Goal: Task Accomplishment & Management: Use online tool/utility

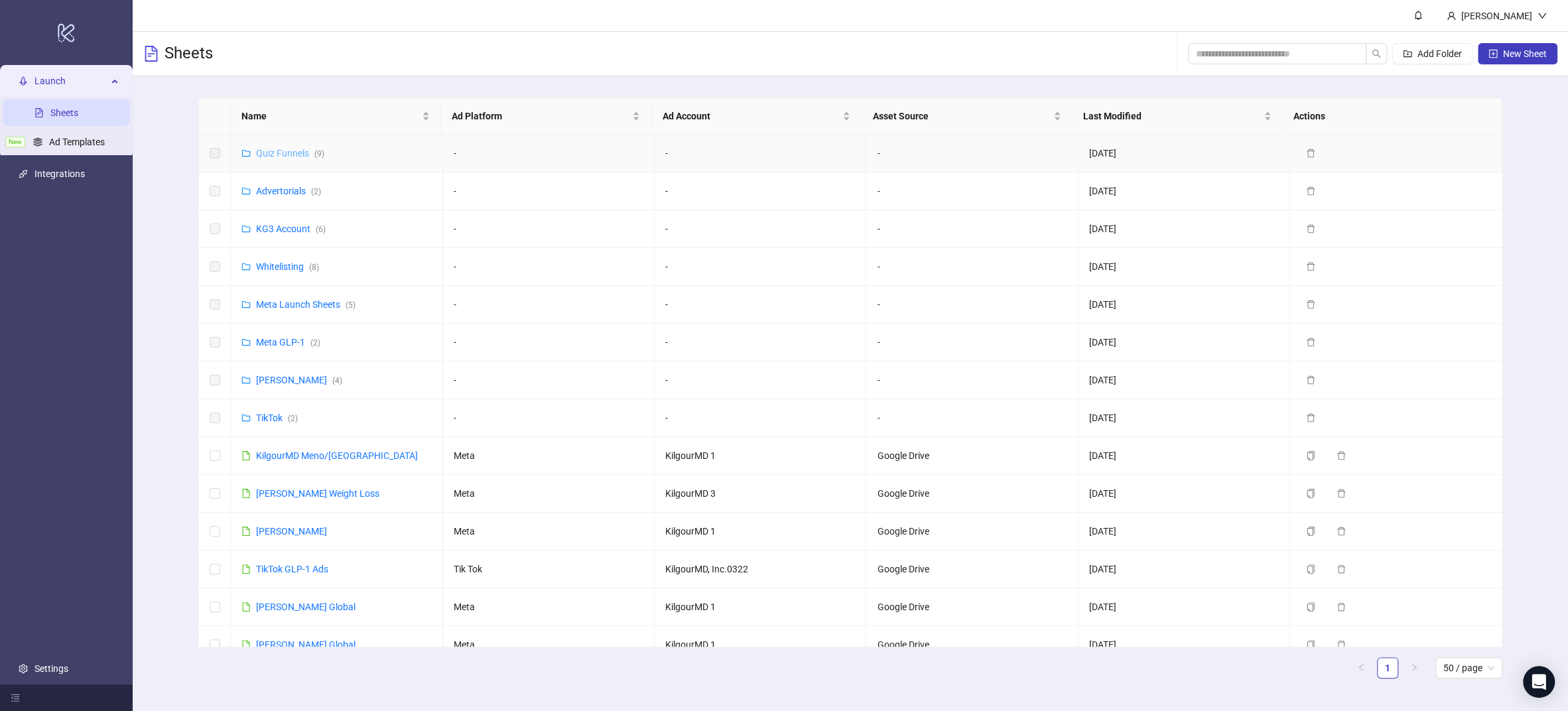
click at [294, 156] on link "Quiz Funnels ( 9 )" at bounding box center [290, 153] width 68 height 11
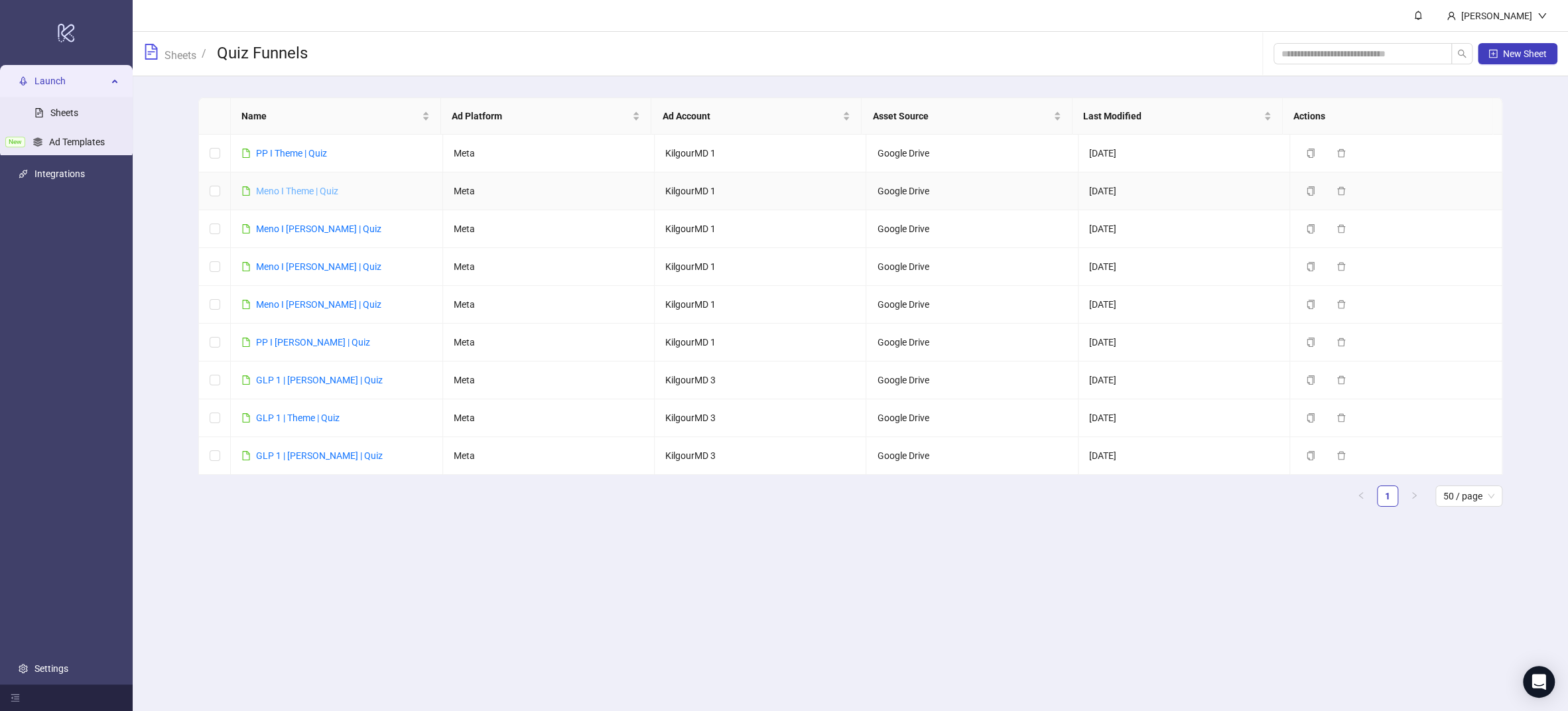
click at [300, 188] on link "Meno I Theme | Quiz" at bounding box center [297, 191] width 83 height 11
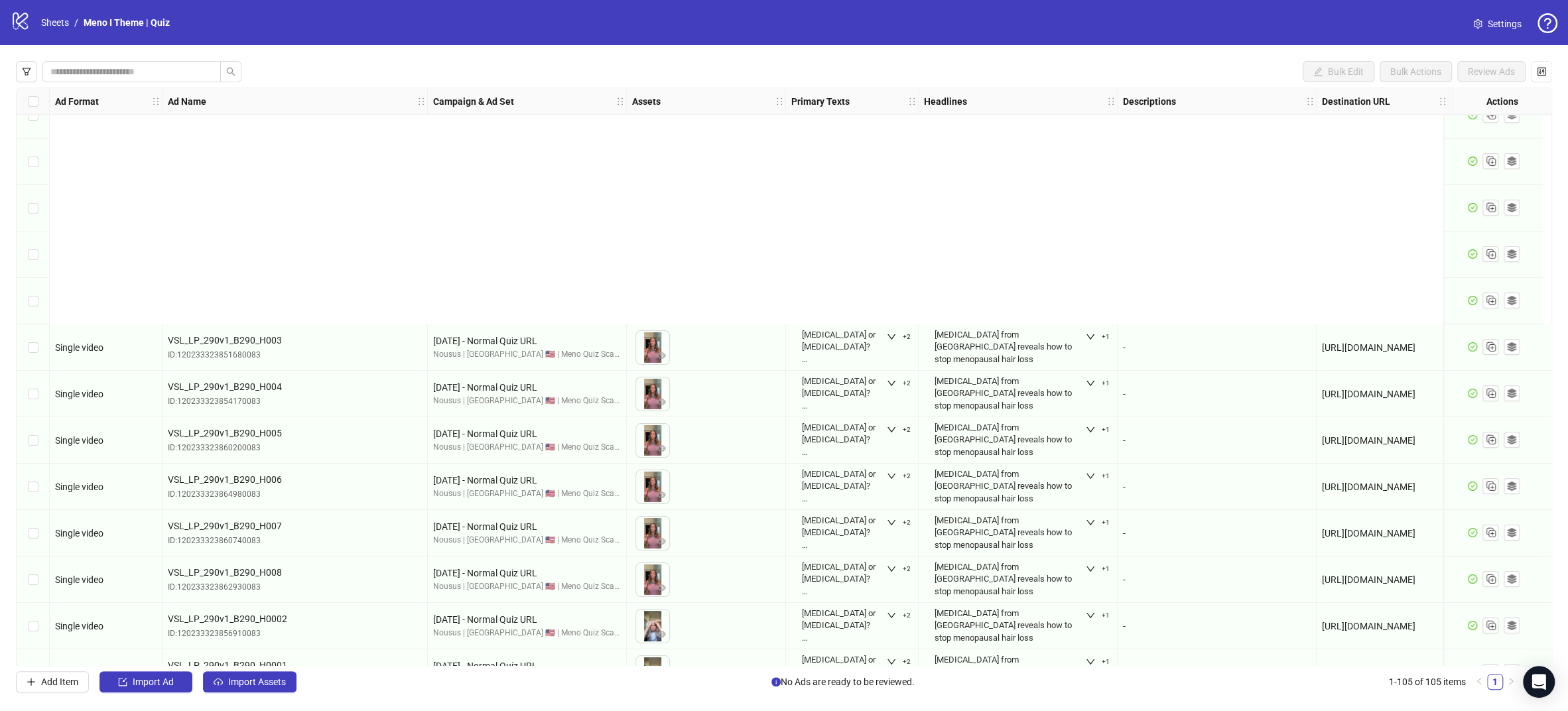
scroll to position [4327, 0]
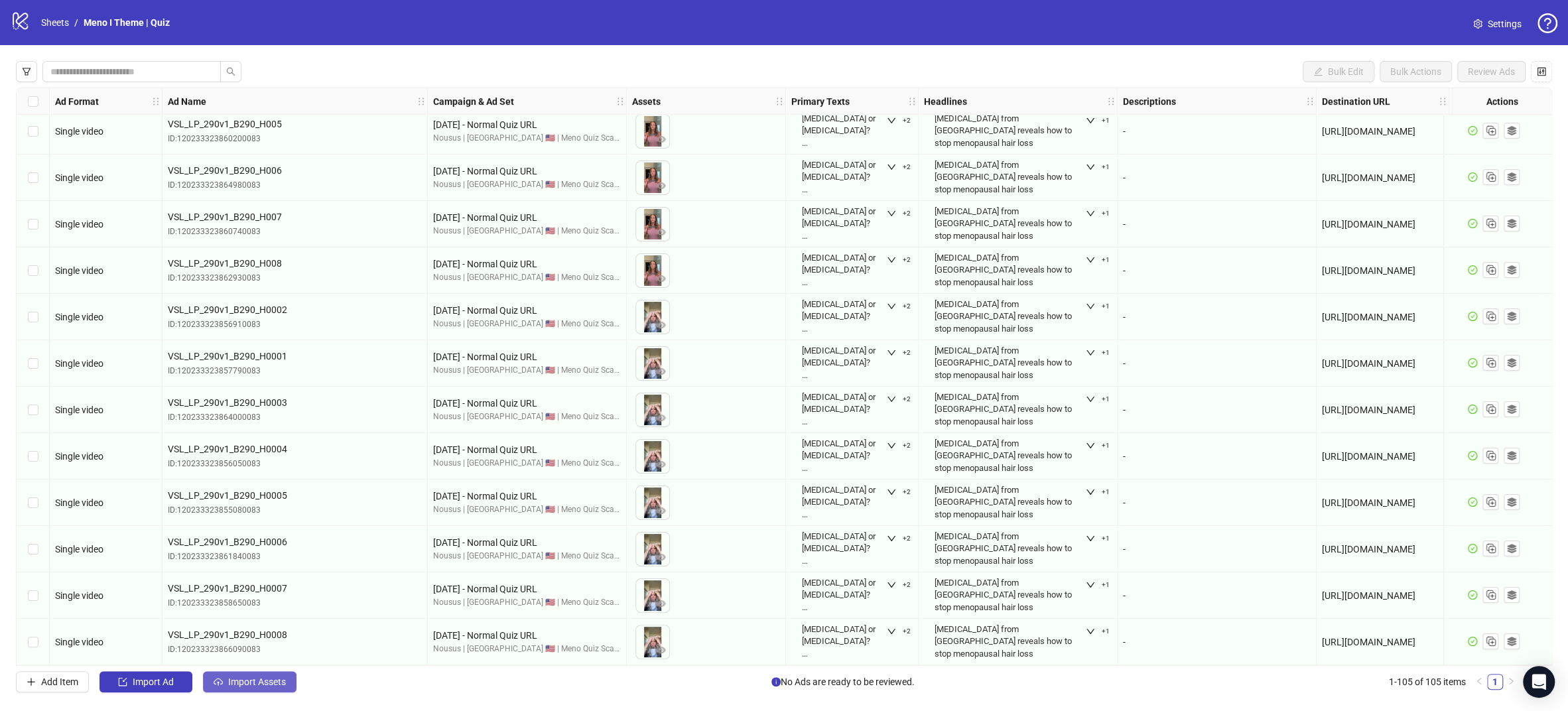
click at [254, 684] on span "Import Assets" at bounding box center [257, 681] width 58 height 11
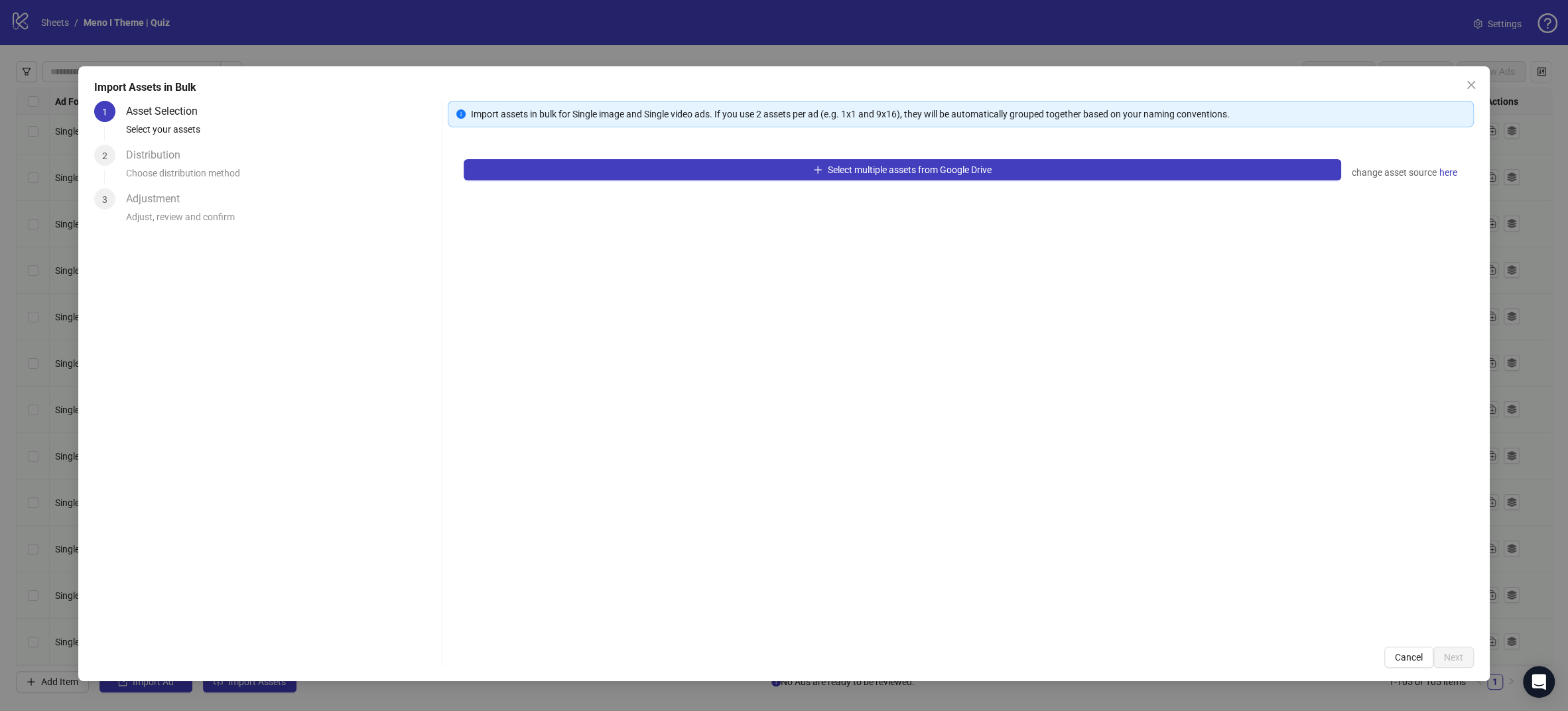
click at [606, 180] on div "Select multiple assets from Google Drive change asset source here" at bounding box center [960, 387] width 1026 height 488
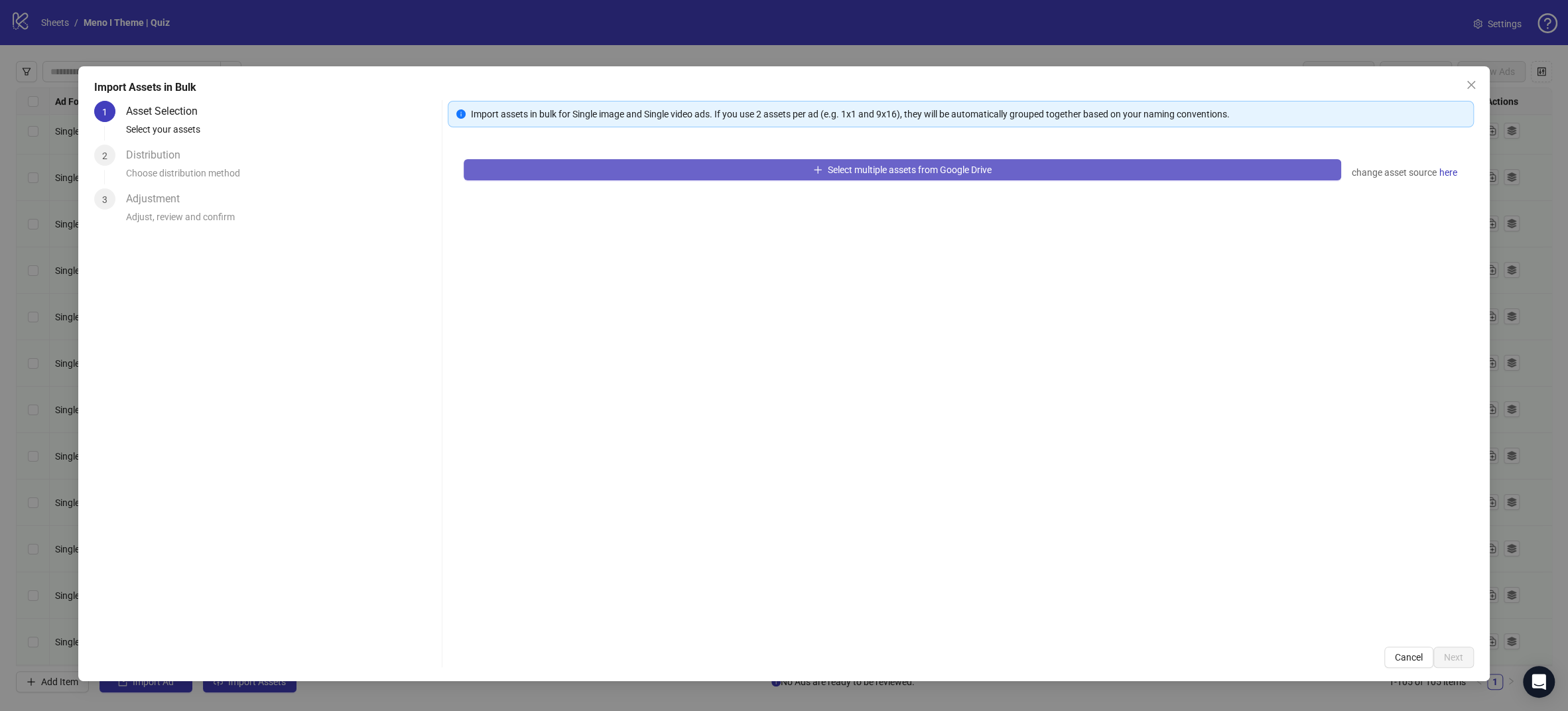
click at [604, 173] on button "Select multiple assets from Google Drive" at bounding box center [902, 170] width 877 height 21
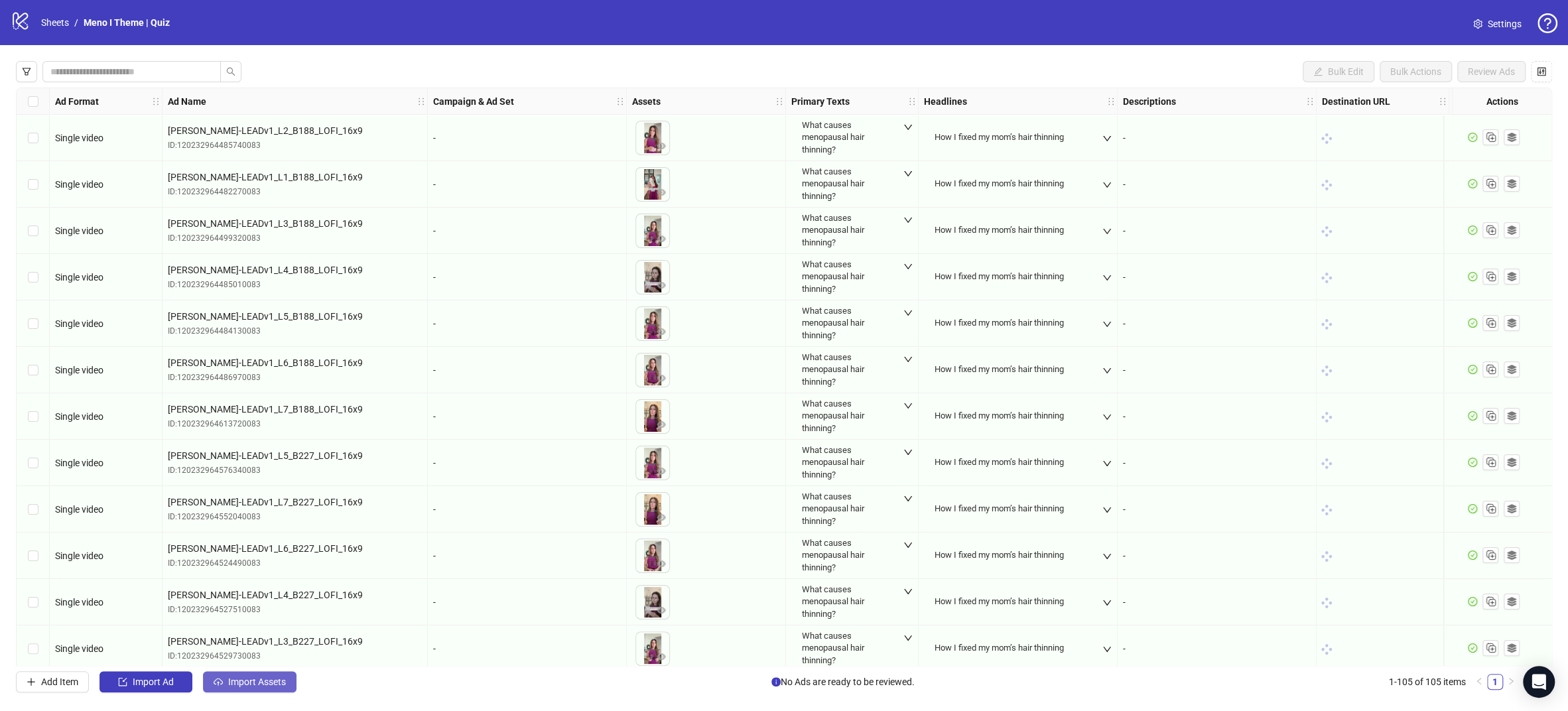
click at [283, 676] on span "Import Assets" at bounding box center [257, 681] width 58 height 11
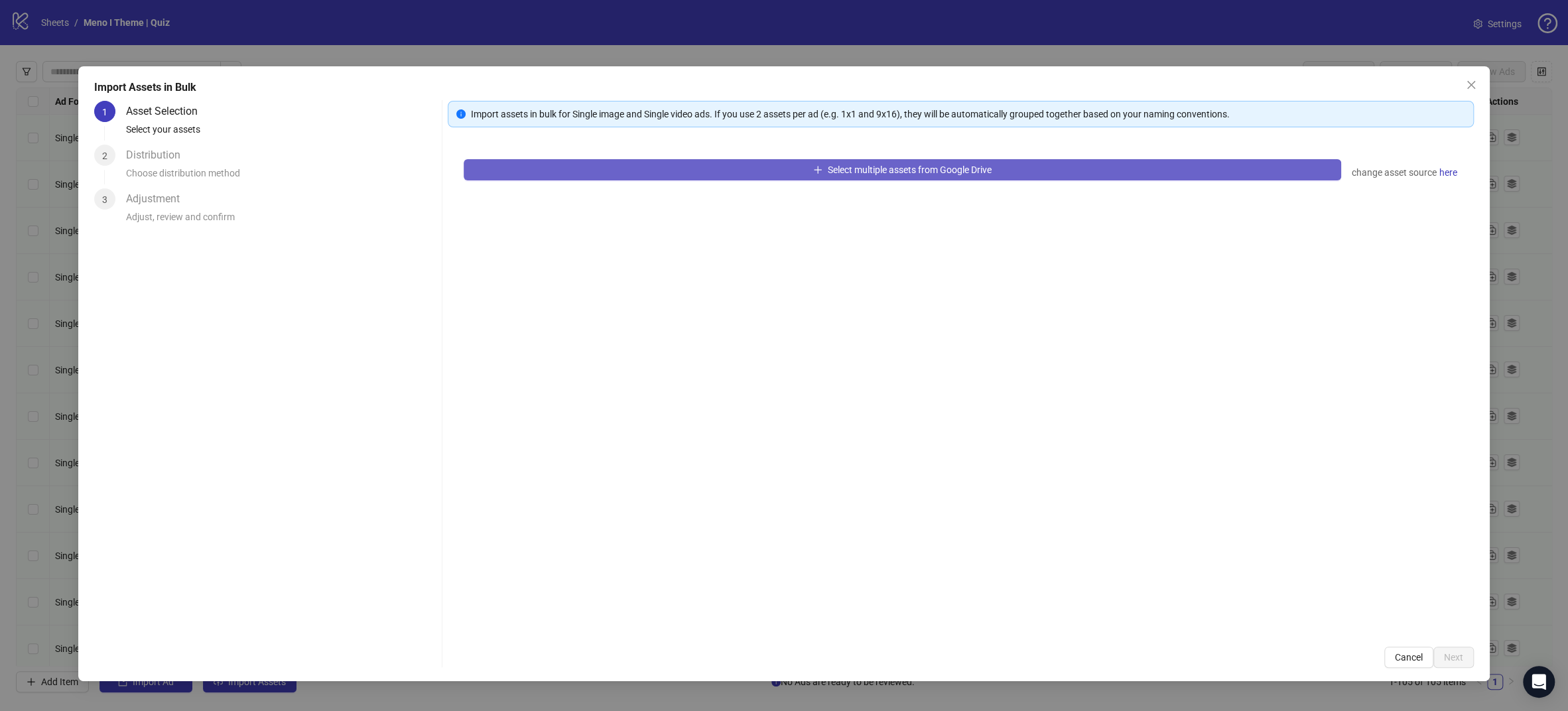
click at [750, 170] on button "Select multiple assets from Google Drive" at bounding box center [902, 170] width 877 height 21
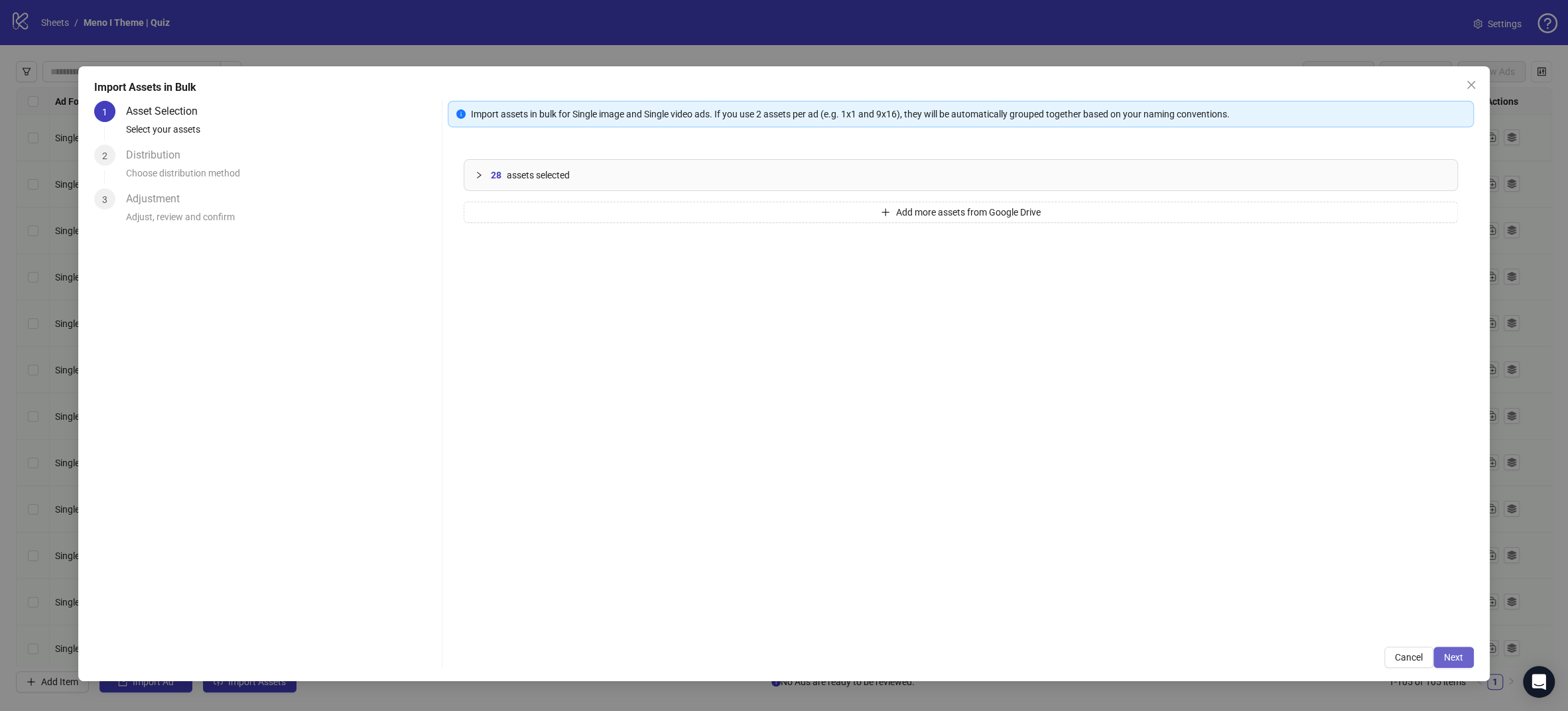
click at [1448, 656] on span "Next" at bounding box center [1453, 657] width 19 height 11
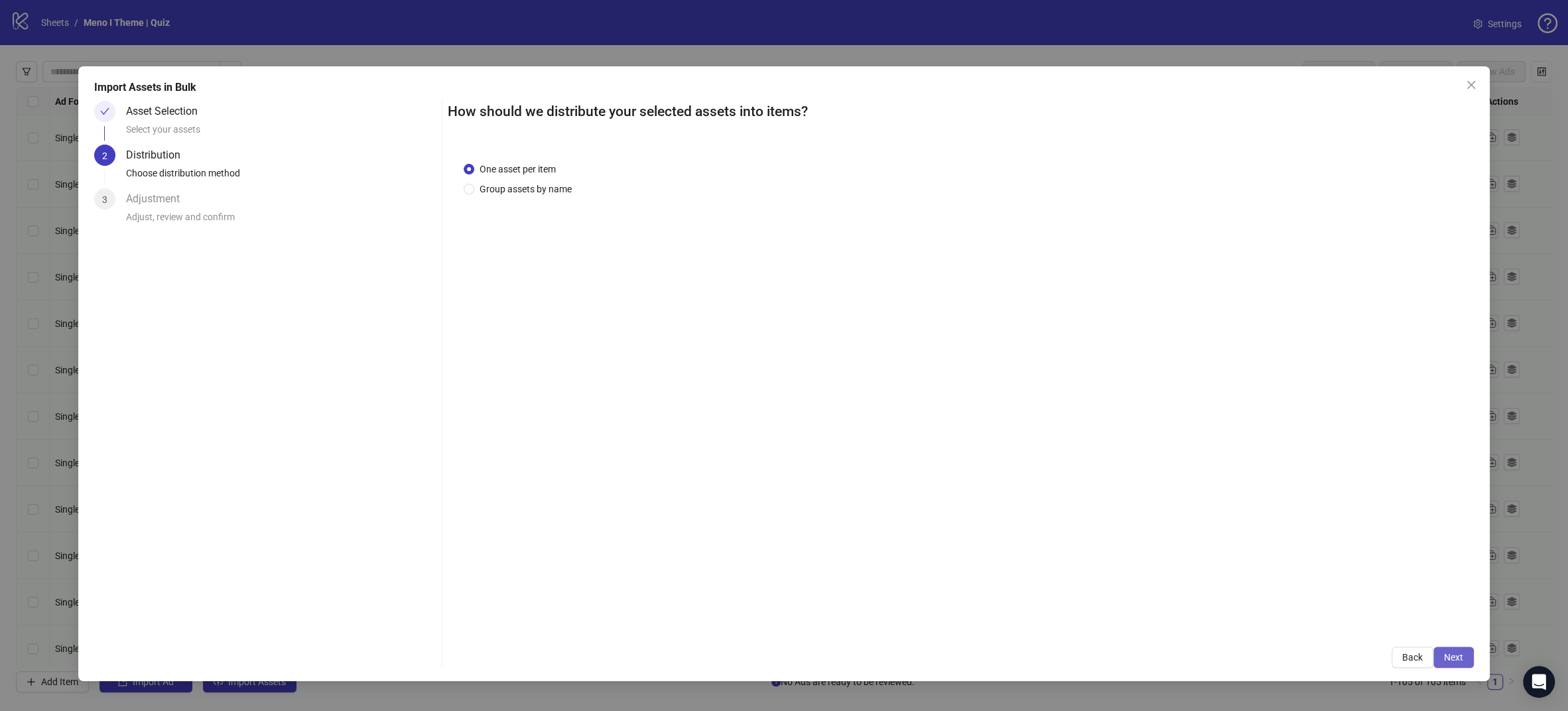
click at [1452, 655] on span "Next" at bounding box center [1453, 657] width 19 height 11
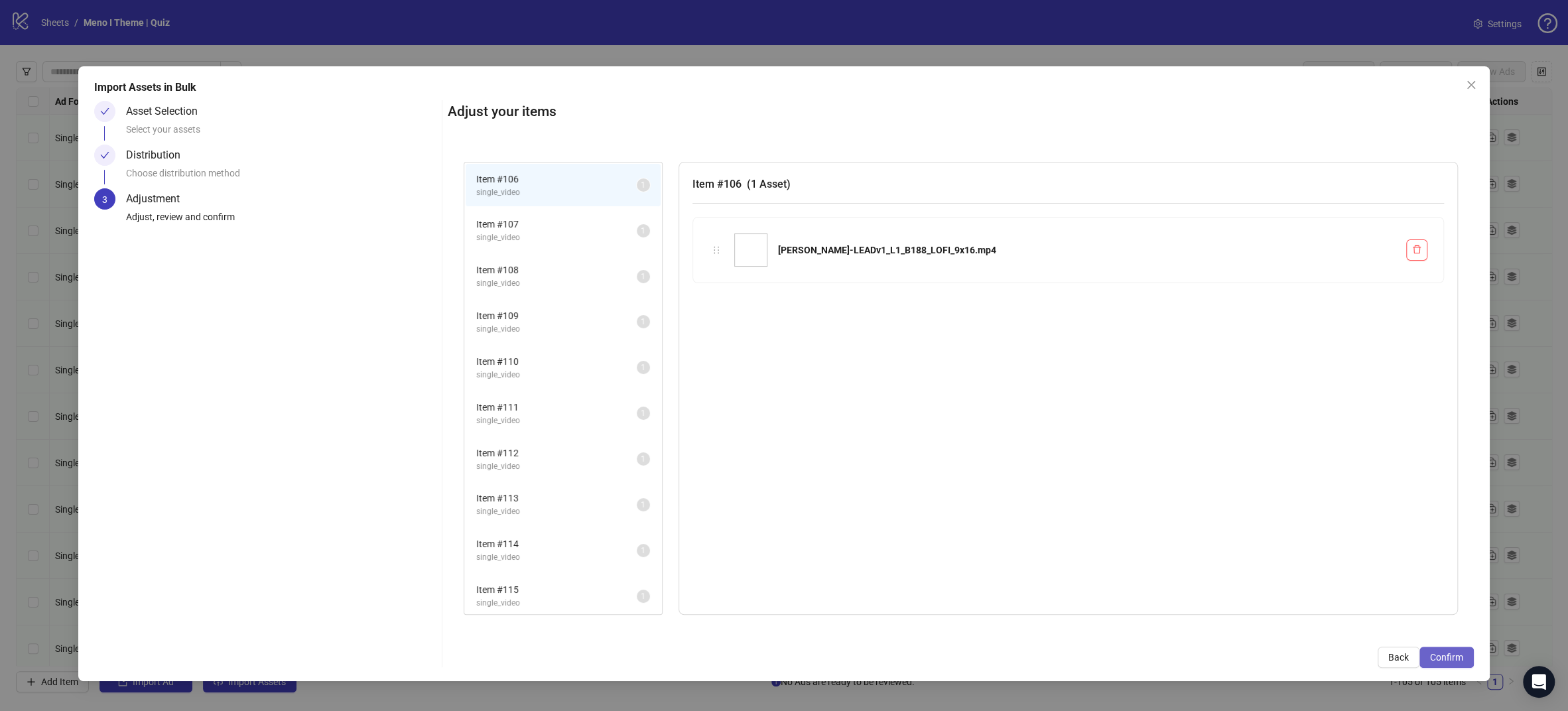
click at [1453, 655] on span "Confirm" at bounding box center [1447, 657] width 33 height 11
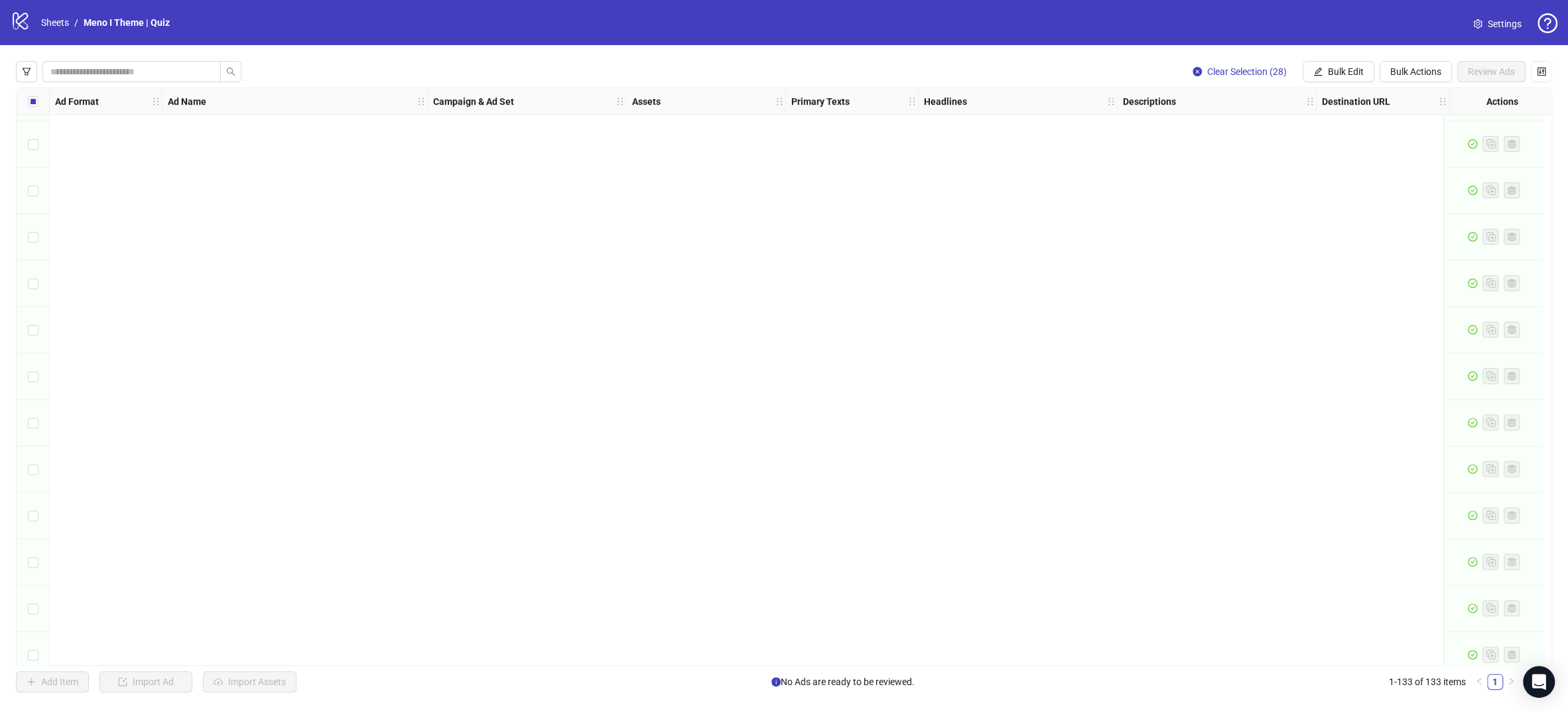
scroll to position [5627, 0]
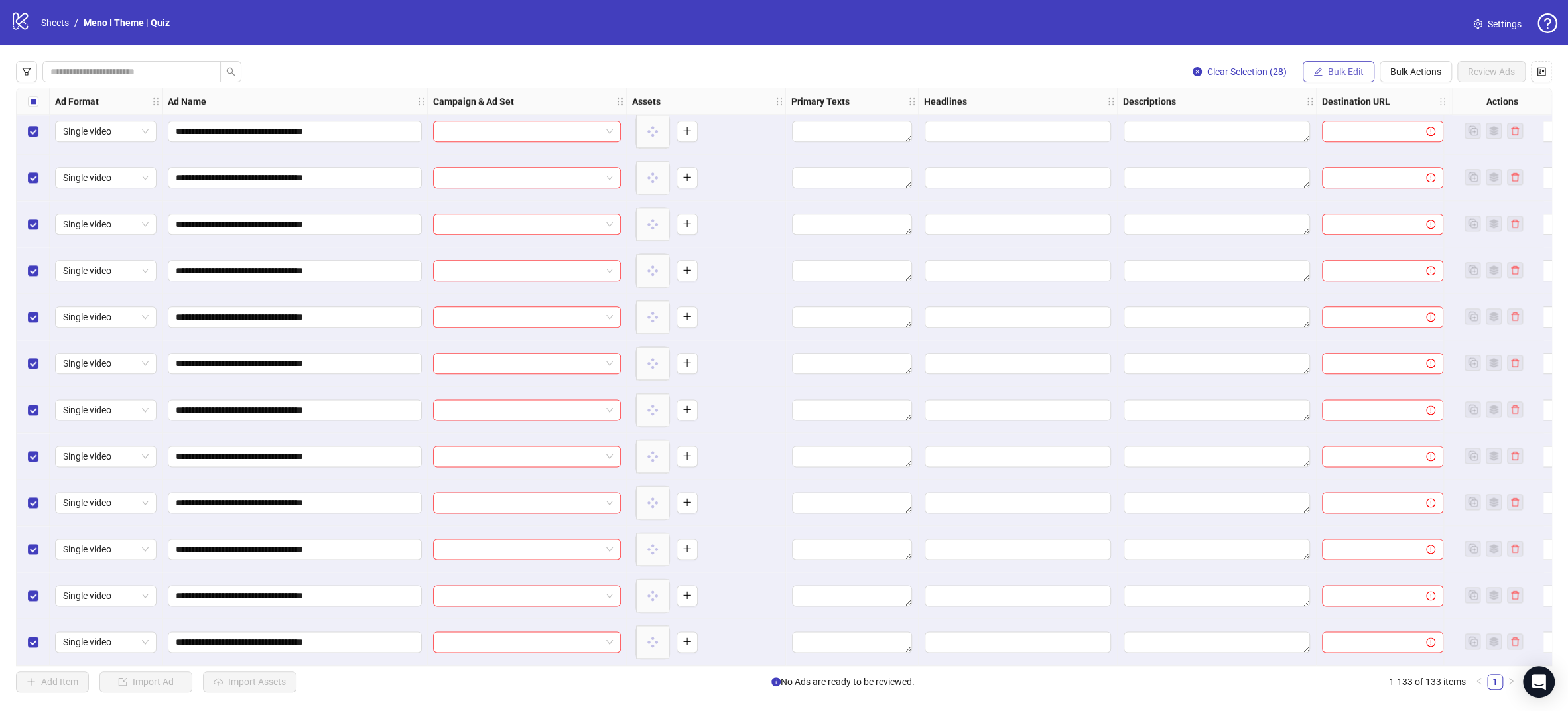
click at [1336, 65] on button "Bulk Edit" at bounding box center [1338, 72] width 72 height 21
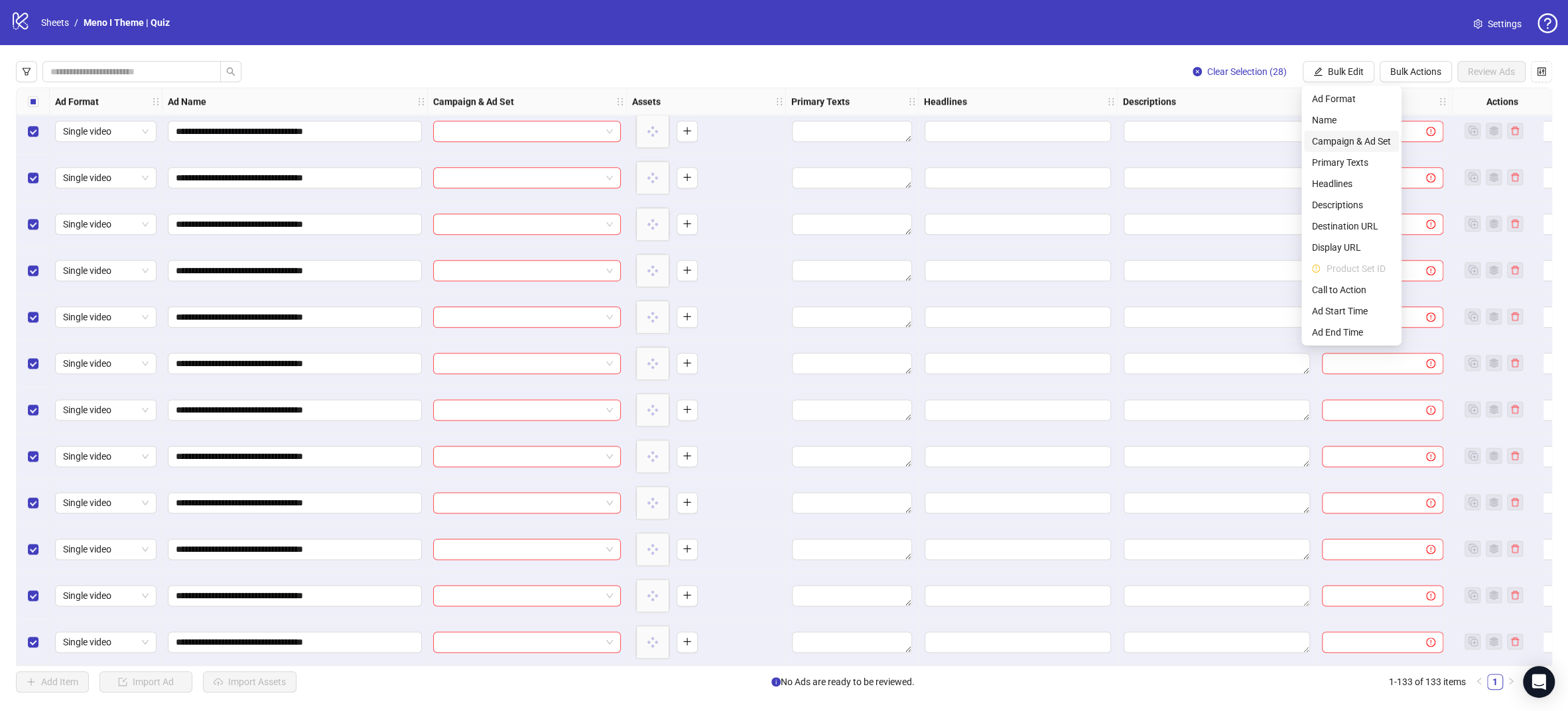
click at [1329, 134] on span "Campaign & Ad Set" at bounding box center [1351, 141] width 79 height 14
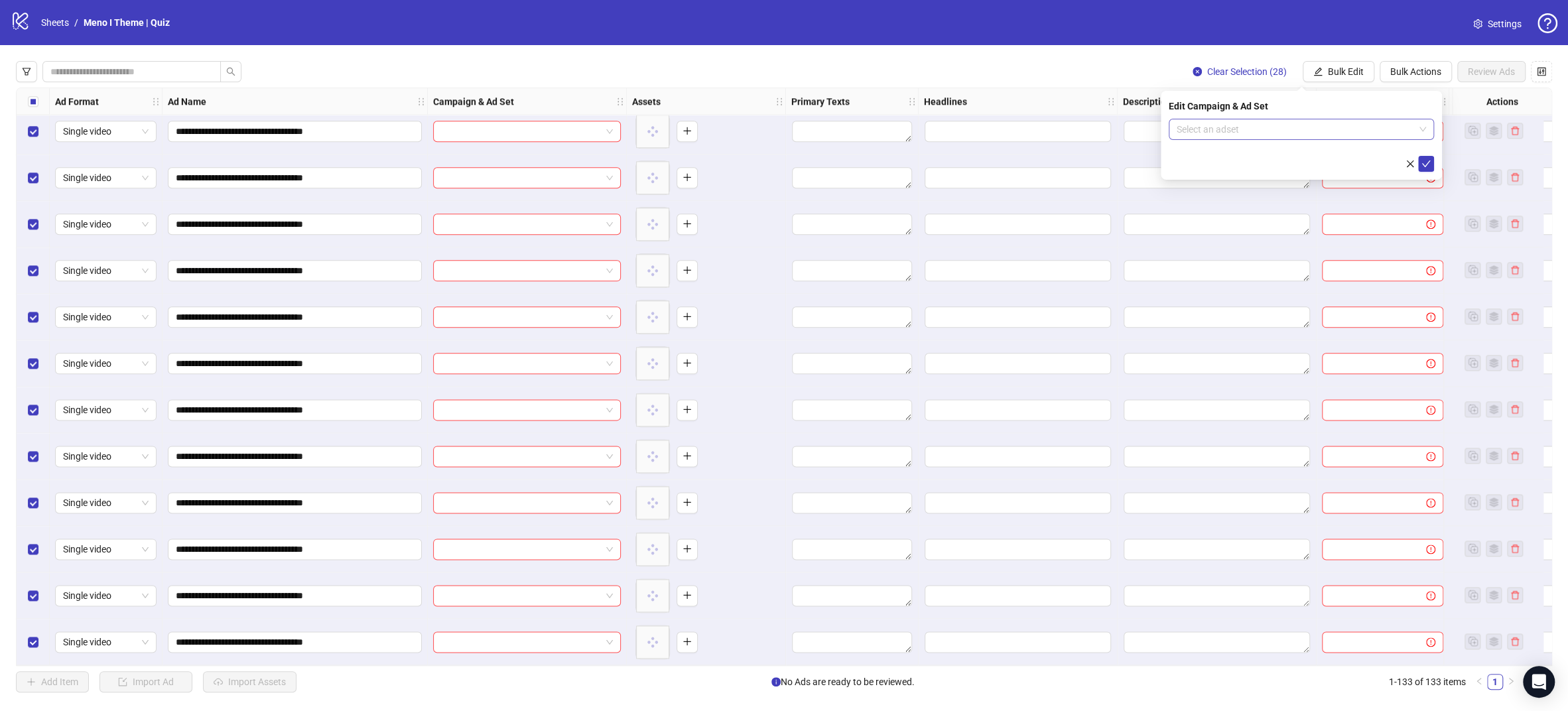
click at [1317, 133] on input "search" at bounding box center [1295, 129] width 237 height 20
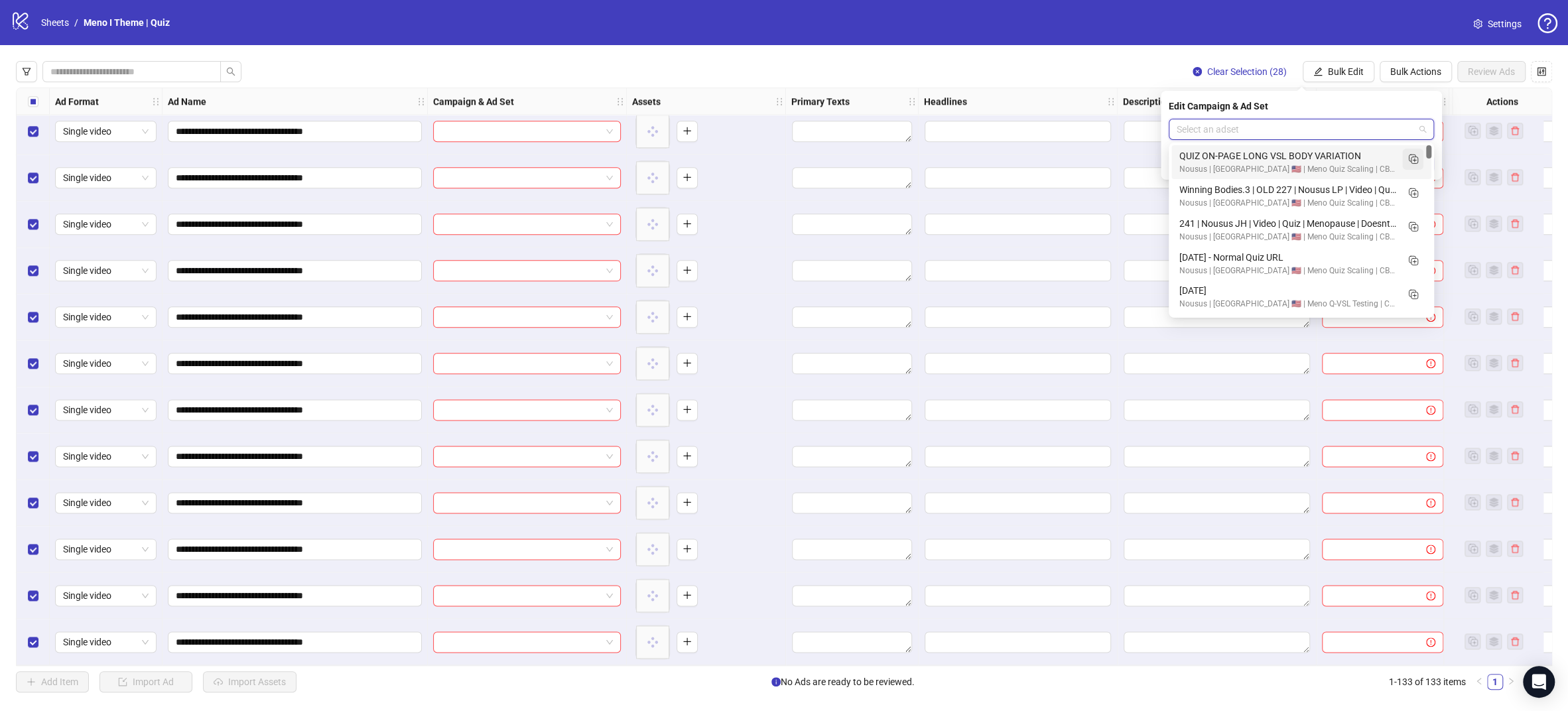
click at [1417, 159] on rect "Duplicate" at bounding box center [1414, 160] width 7 height 7
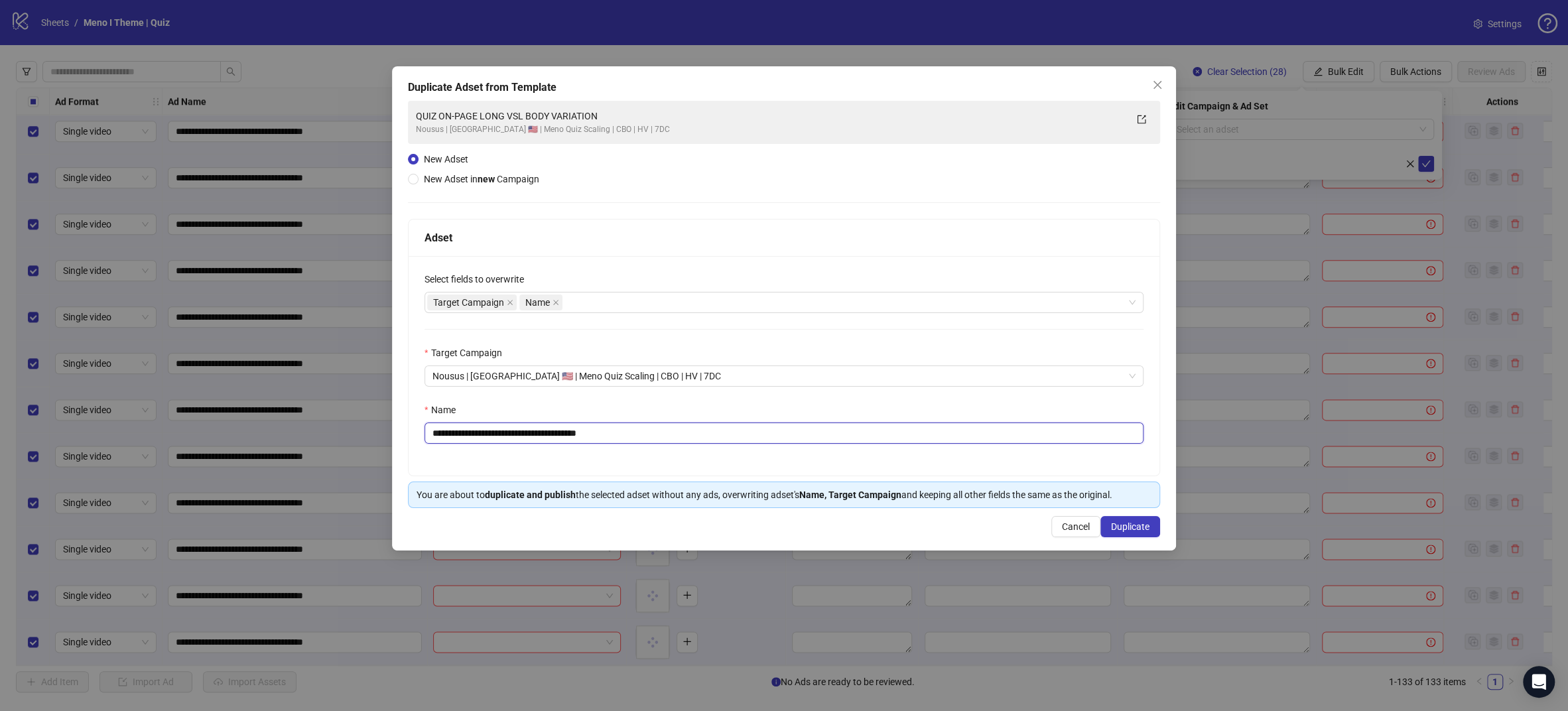
drag, startPoint x: 551, startPoint y: 438, endPoint x: 588, endPoint y: 438, distance: 37.0
click at [580, 439] on input "**********" at bounding box center [783, 433] width 719 height 21
type input "**********"
click at [1148, 527] on span "Duplicate" at bounding box center [1130, 526] width 39 height 11
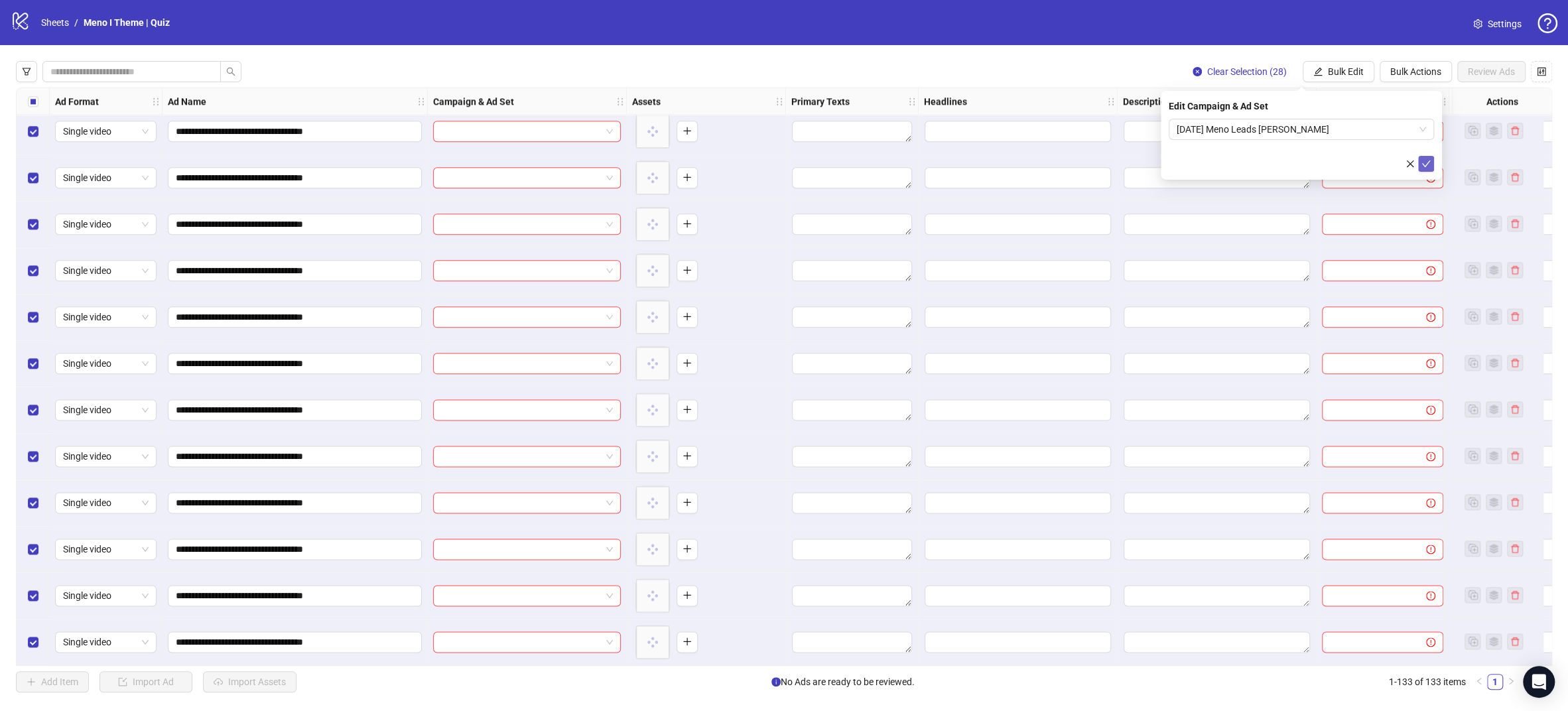
click at [1429, 160] on icon "check" at bounding box center [1426, 164] width 9 height 9
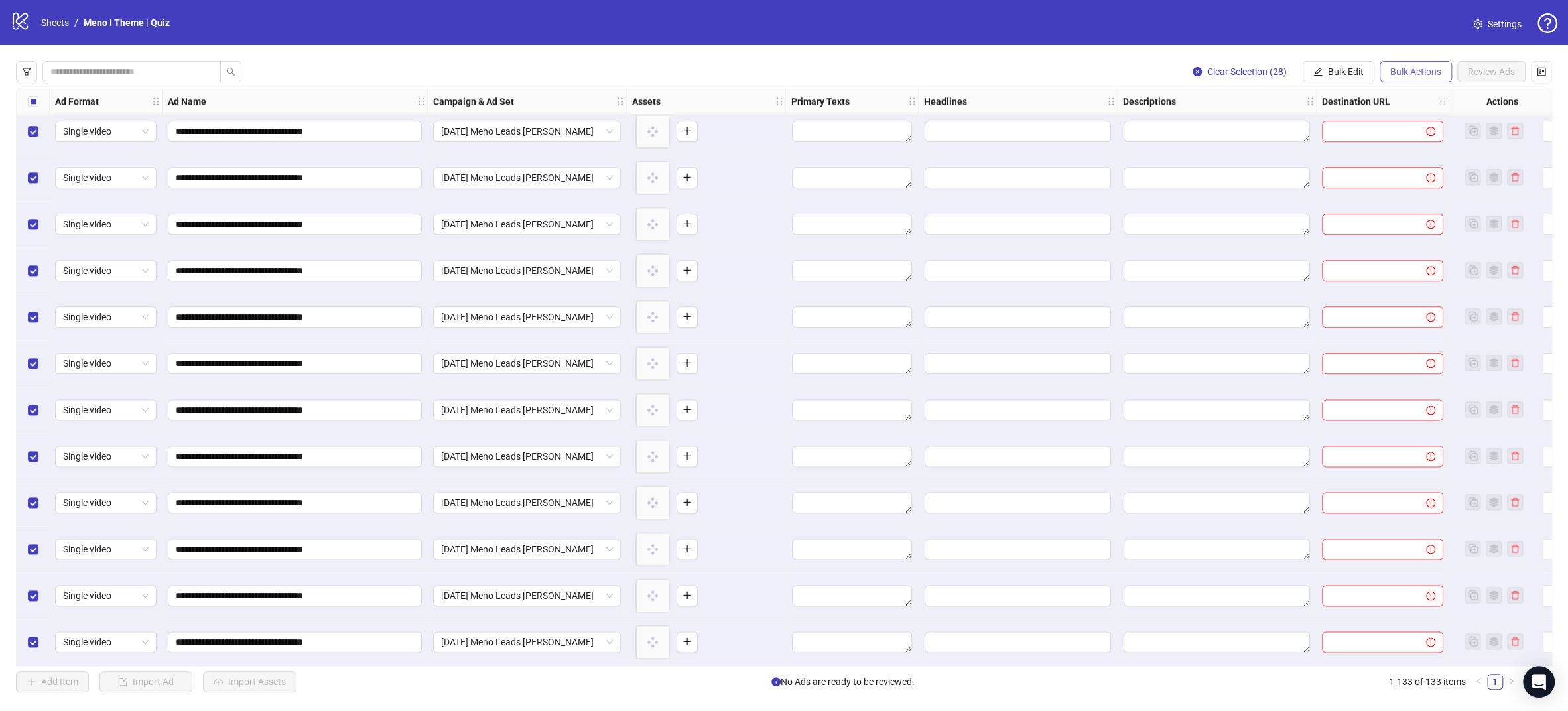
click at [1412, 70] on span "Bulk Actions" at bounding box center [1415, 72] width 51 height 11
click at [1410, 182] on span "Apply Template" at bounding box center [1420, 183] width 63 height 14
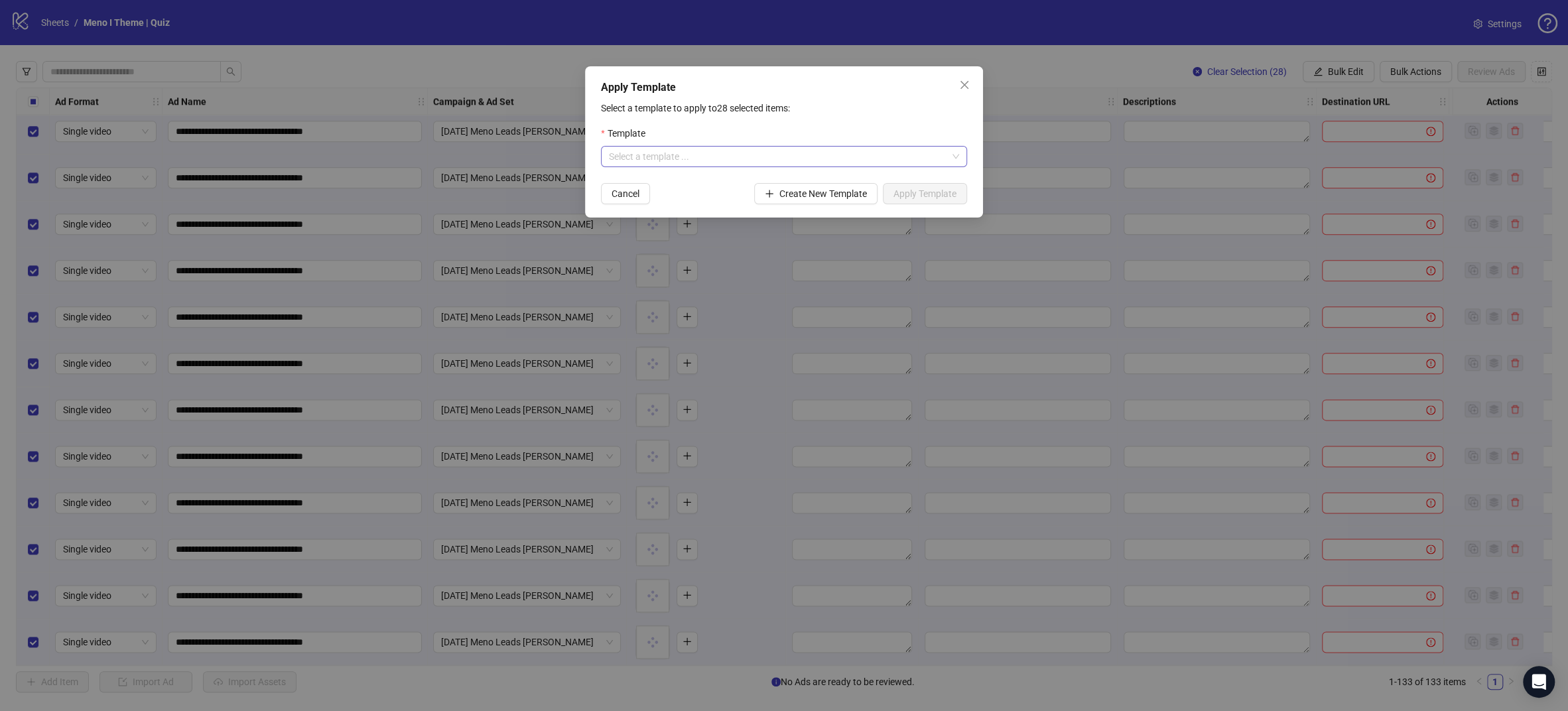
click at [797, 157] on input "search" at bounding box center [778, 156] width 339 height 20
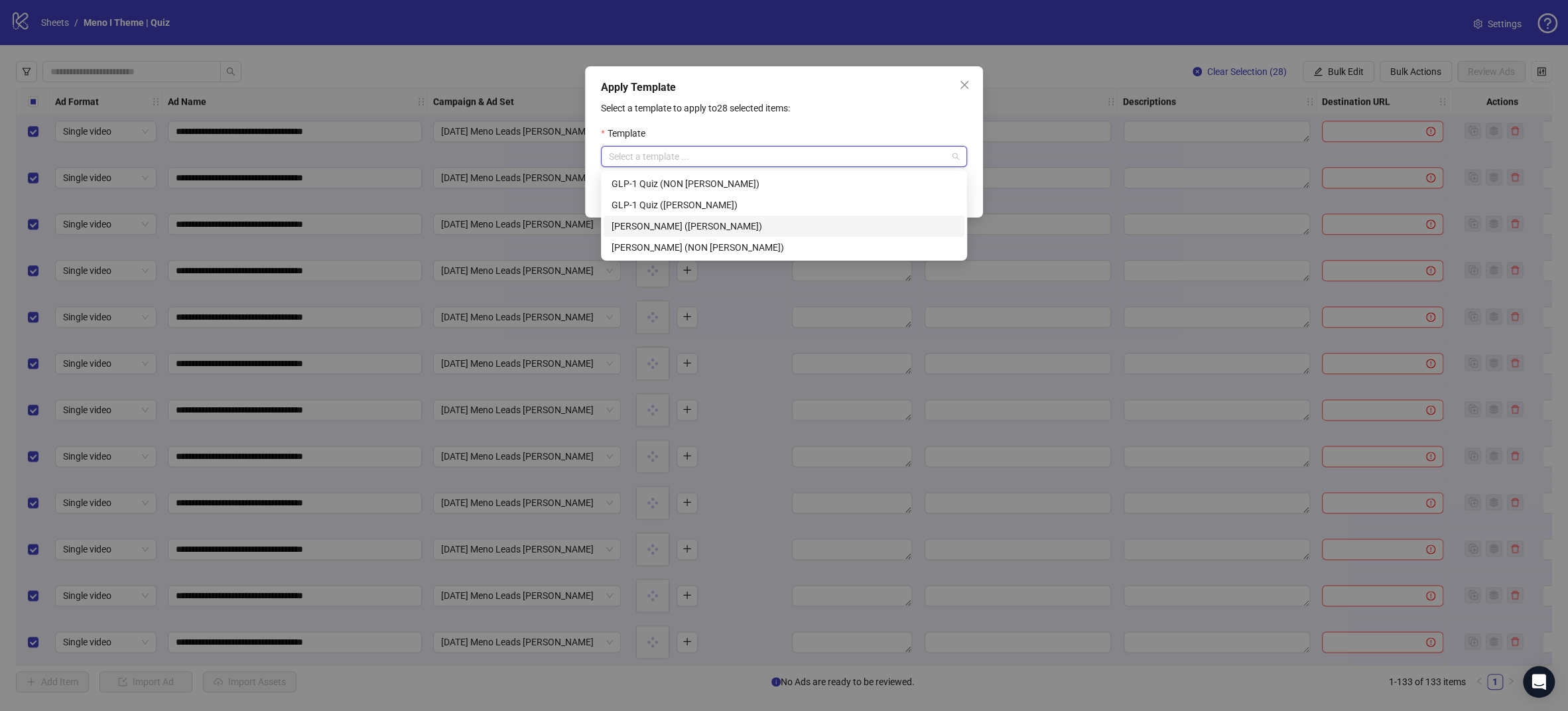
click at [648, 247] on div "Meno Quiz (NON JAMES)" at bounding box center [783, 247] width 345 height 14
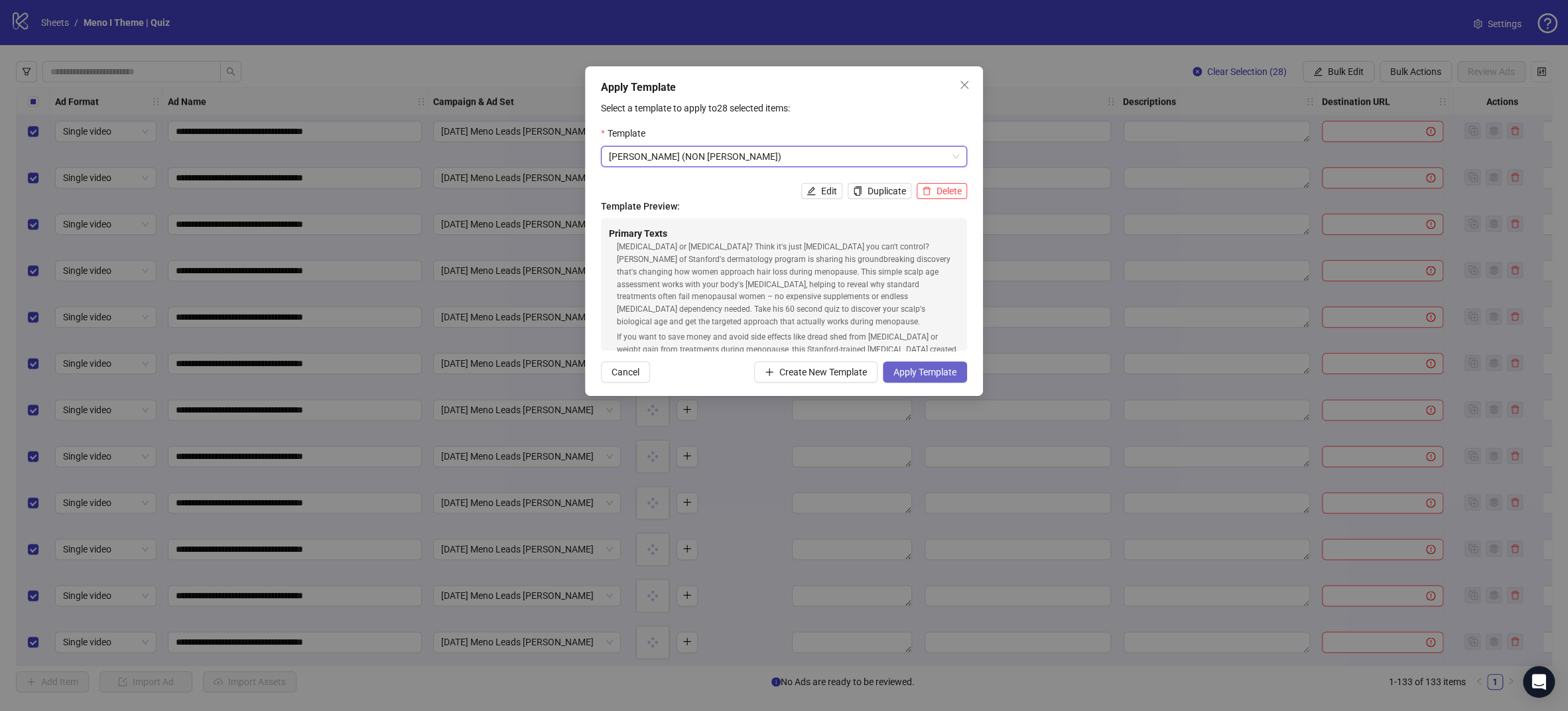
click at [932, 370] on span "Apply Template" at bounding box center [924, 372] width 63 height 11
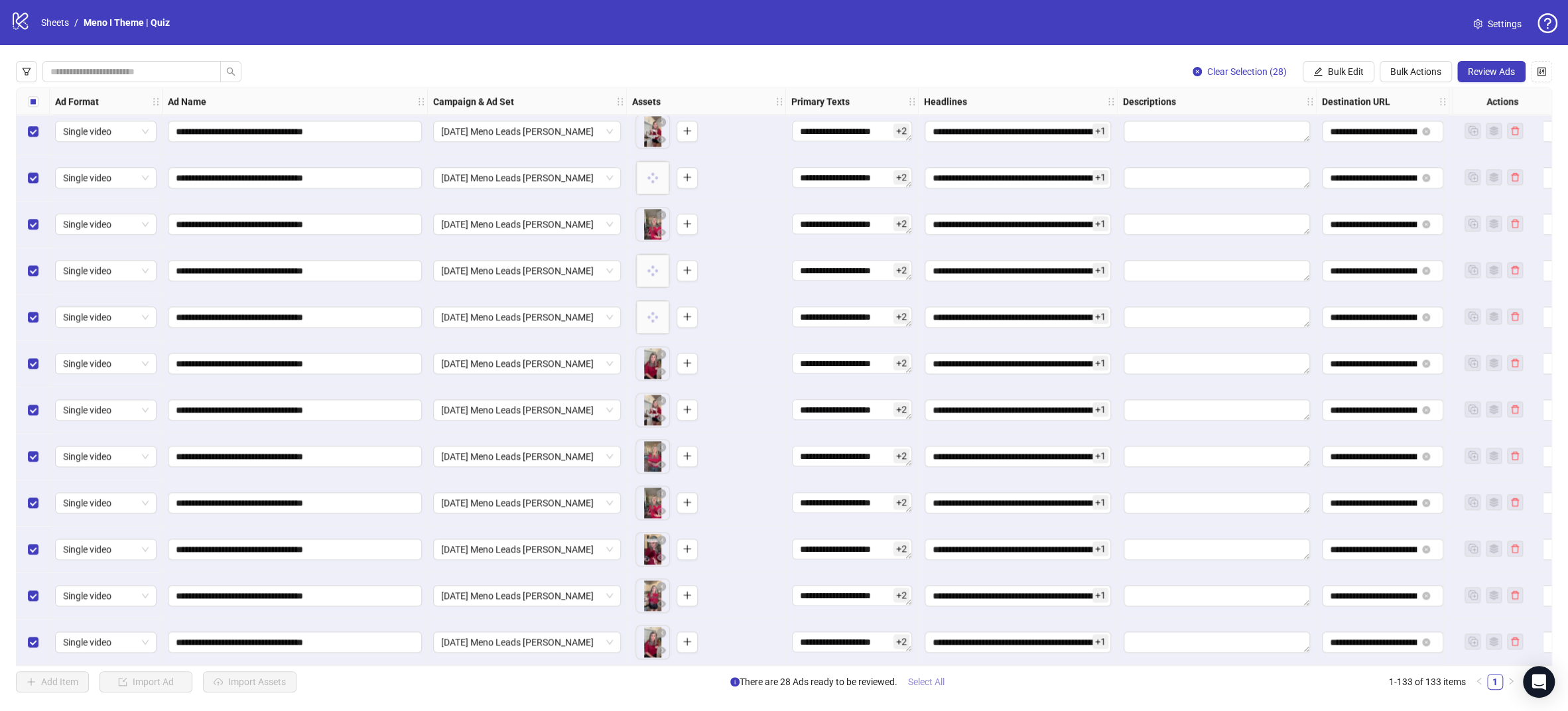
click at [931, 676] on span "Select All" at bounding box center [926, 681] width 36 height 11
click at [1491, 67] on span "Review Ads" at bounding box center [1491, 72] width 47 height 11
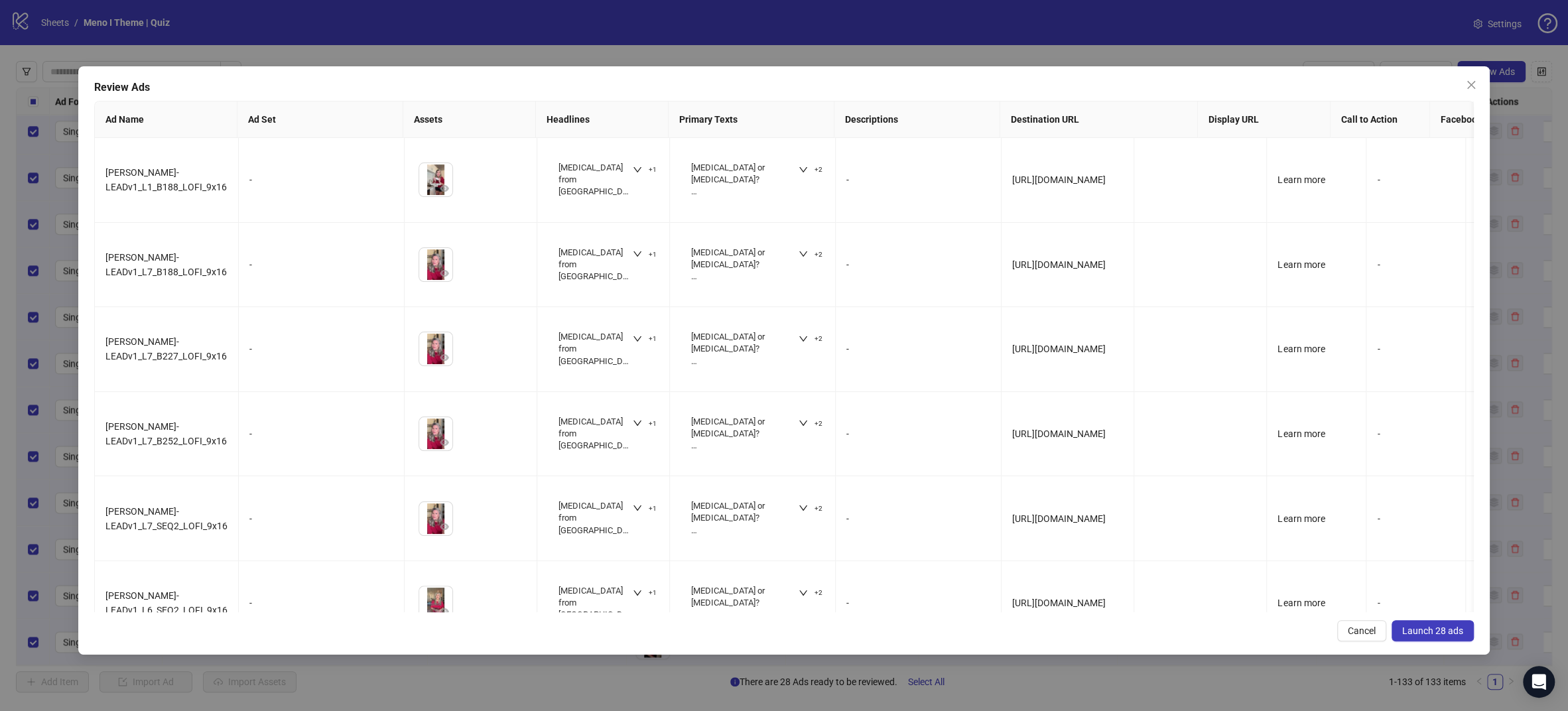
click at [1446, 631] on span "Launch 28 ads" at bounding box center [1432, 631] width 61 height 11
